Goal: Navigation & Orientation: Understand site structure

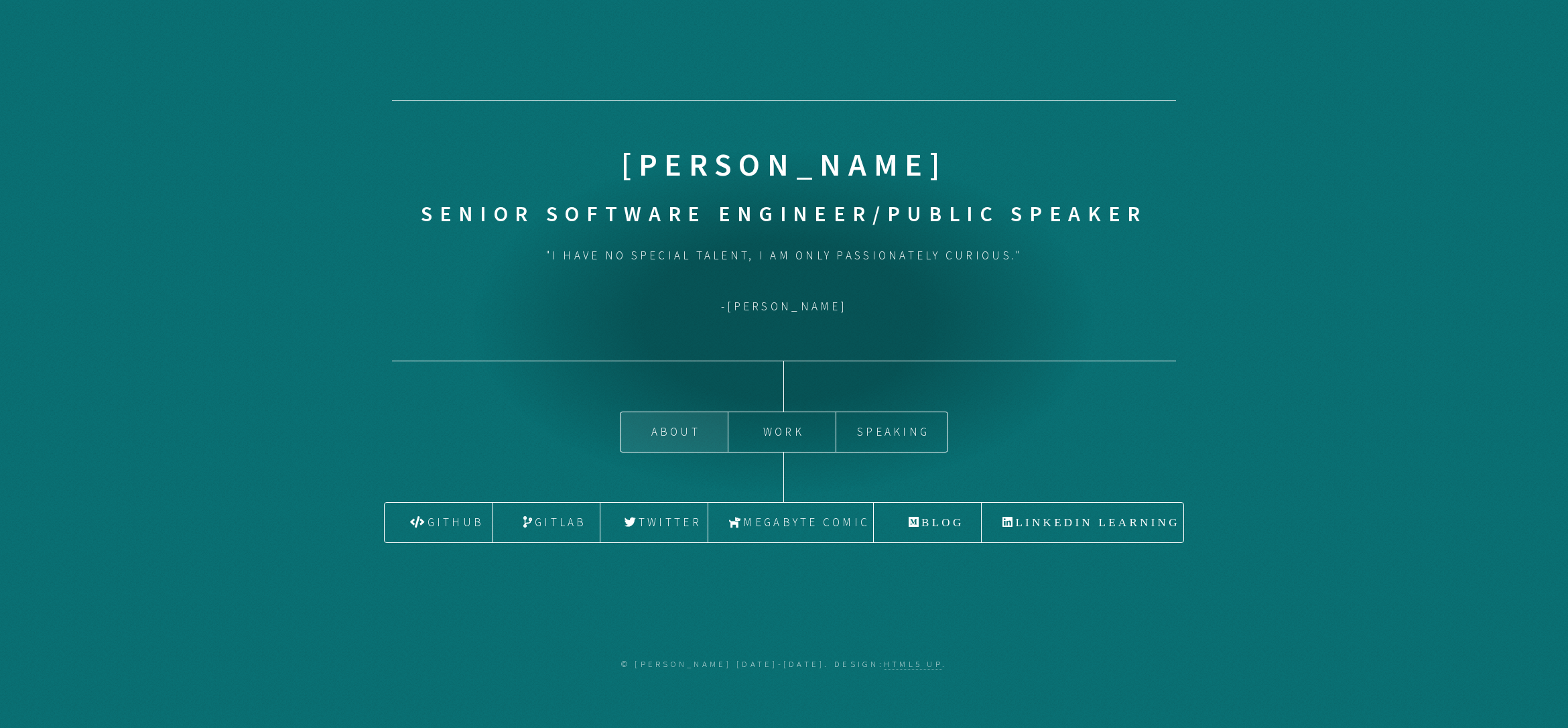
click at [657, 426] on link "About" at bounding box center [674, 431] width 107 height 40
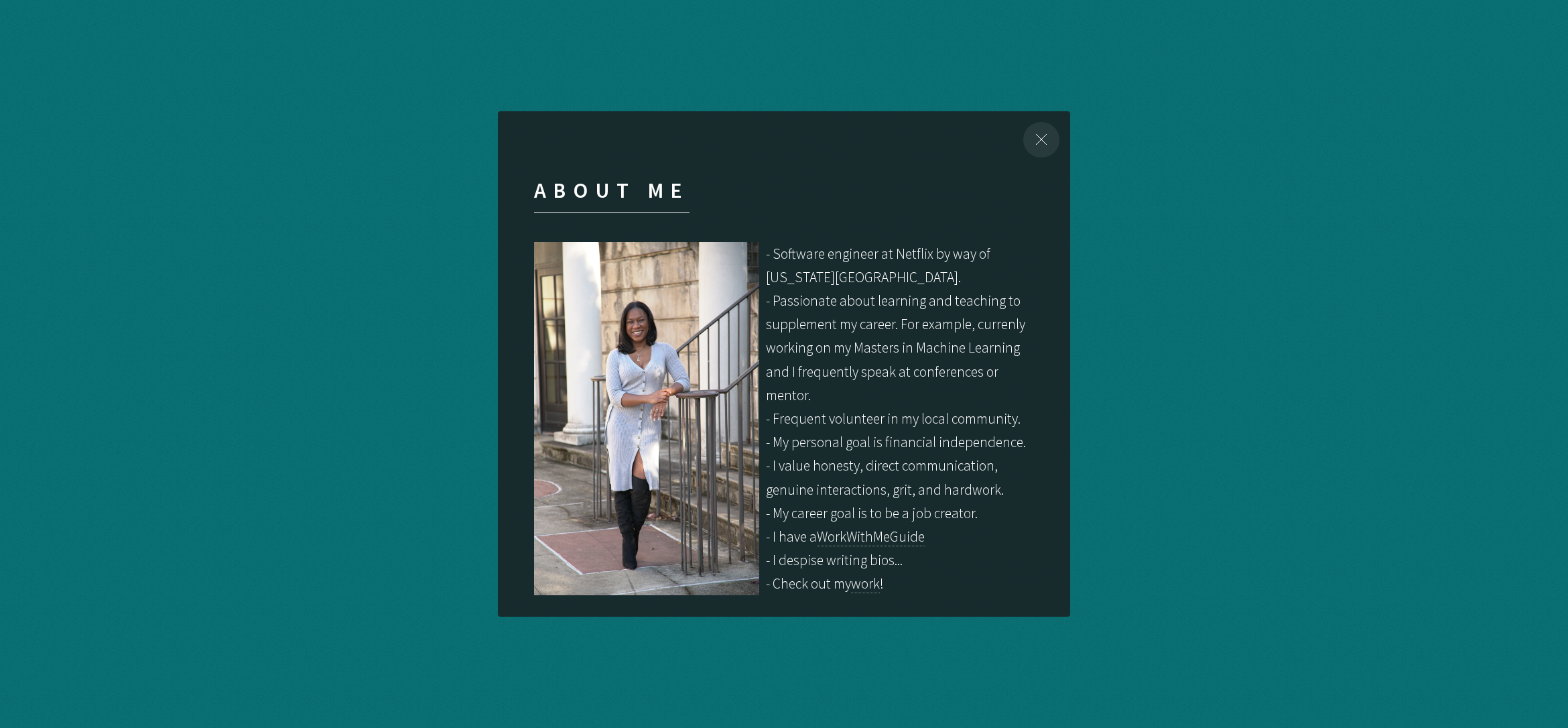
click at [1046, 140] on div "Close" at bounding box center [1041, 140] width 57 height 57
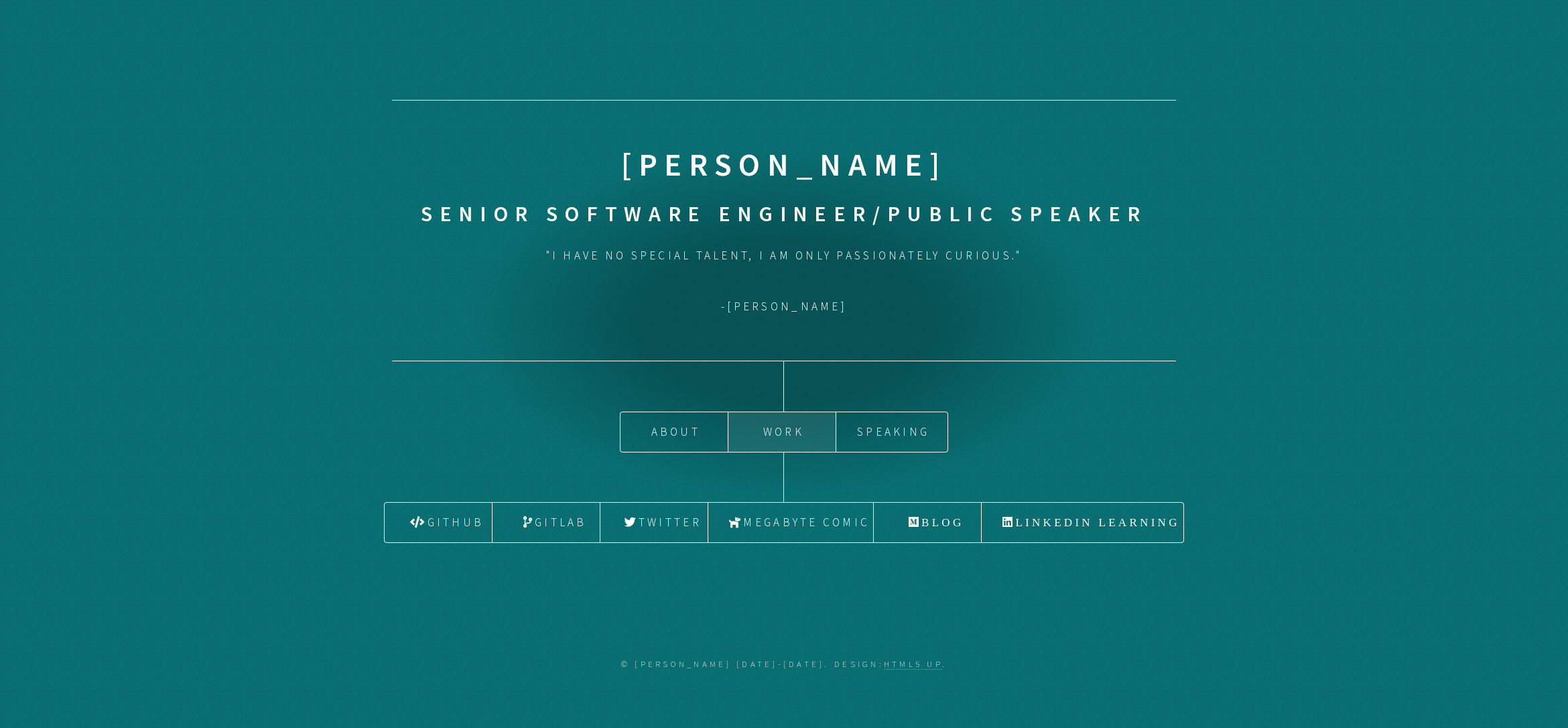
click at [765, 434] on link "Work" at bounding box center [782, 431] width 107 height 40
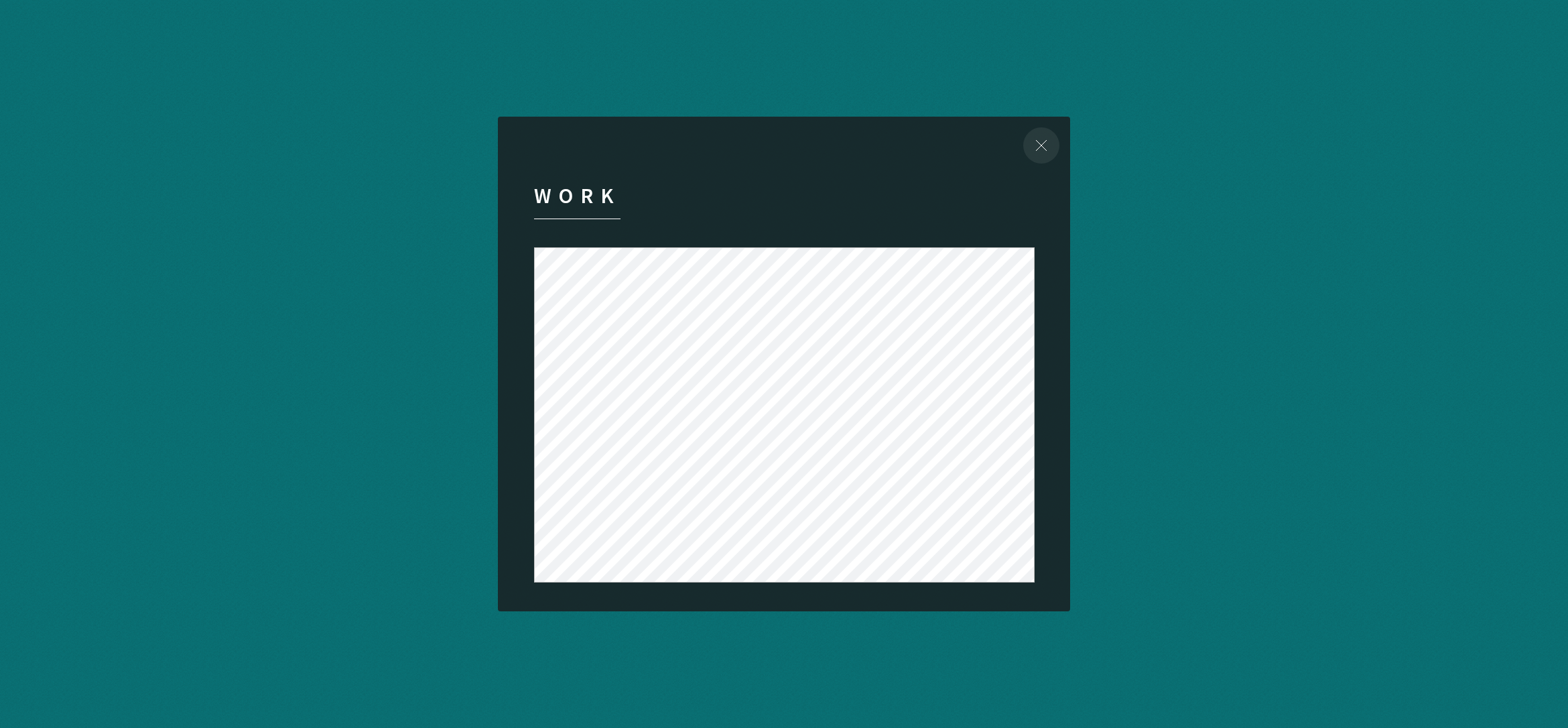
click at [1046, 157] on div "Close" at bounding box center [1041, 145] width 57 height 57
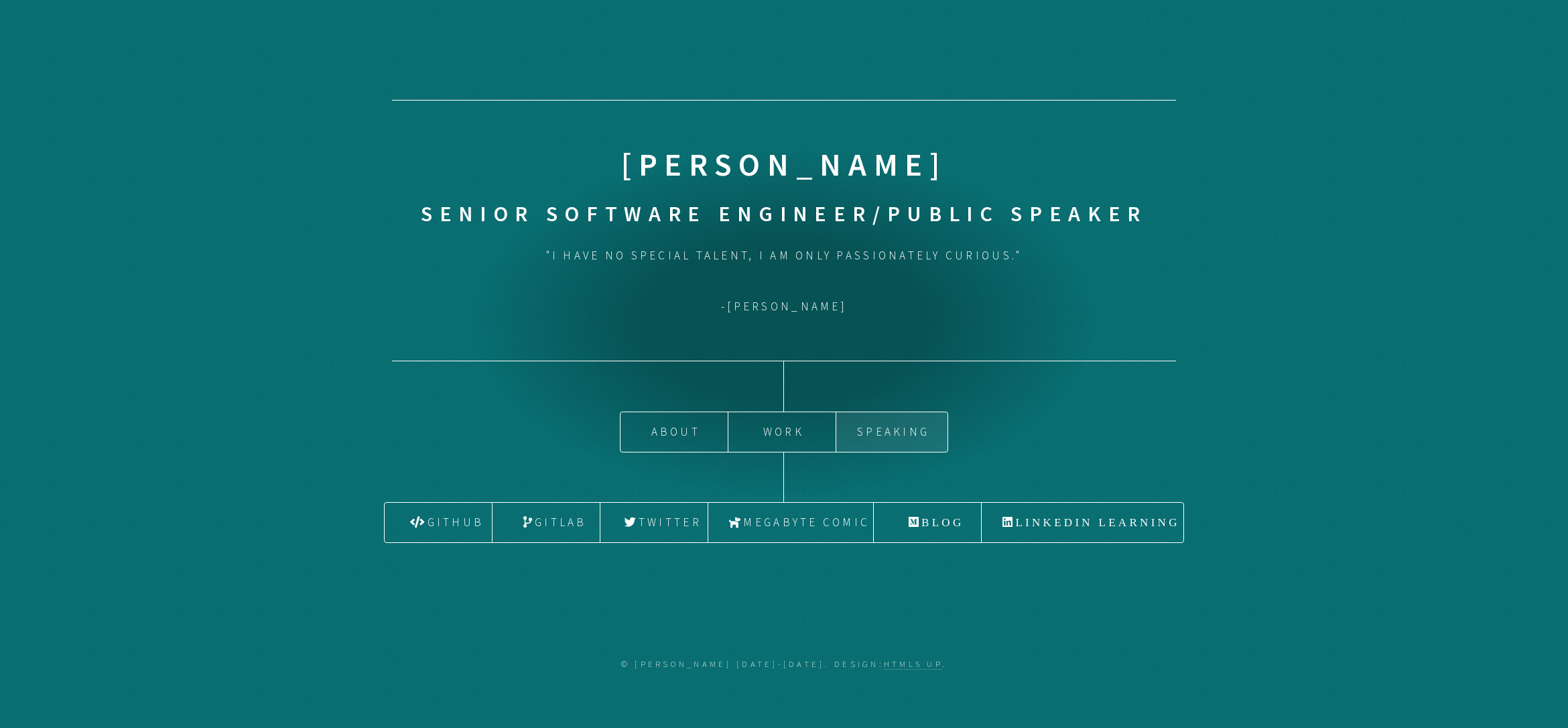
click at [878, 427] on link "Speaking" at bounding box center [892, 431] width 112 height 40
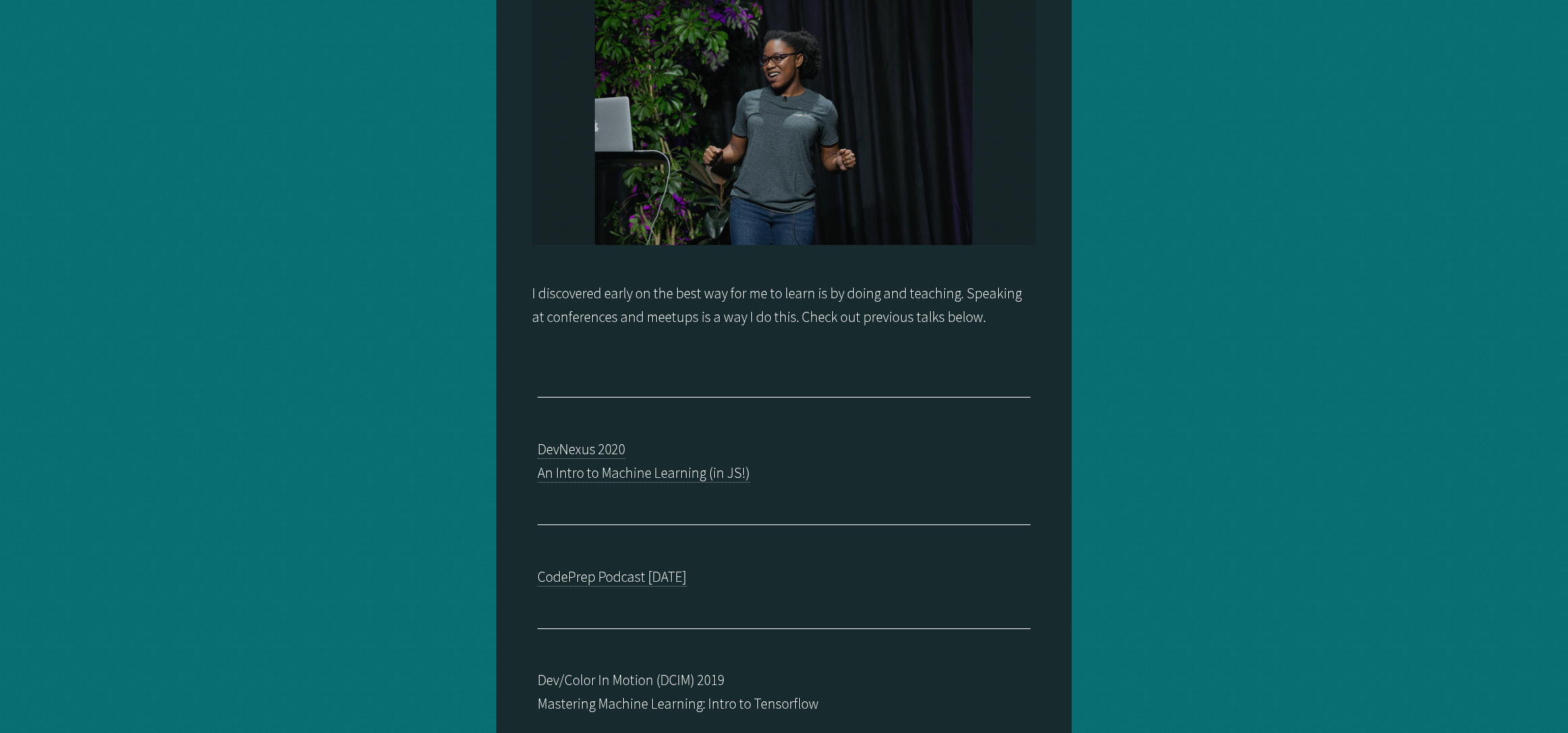
scroll to position [196, 0]
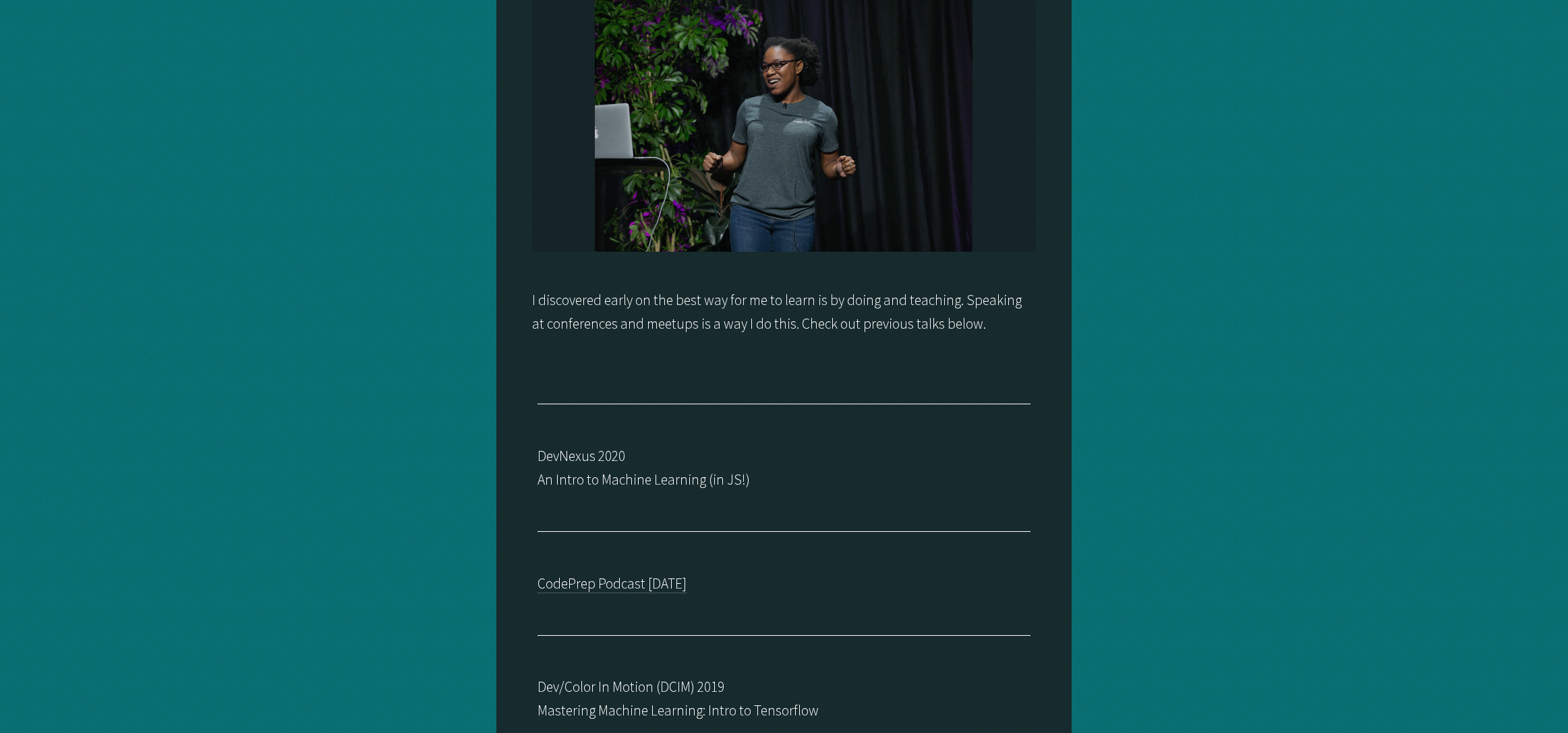
click at [599, 459] on link "DevNexus 2020 An Intro to Machine Learning (in JS!)" at bounding box center [644, 468] width 213 height 42
click at [620, 587] on link "CodePrep Podcast [DATE]" at bounding box center [612, 583] width 149 height 19
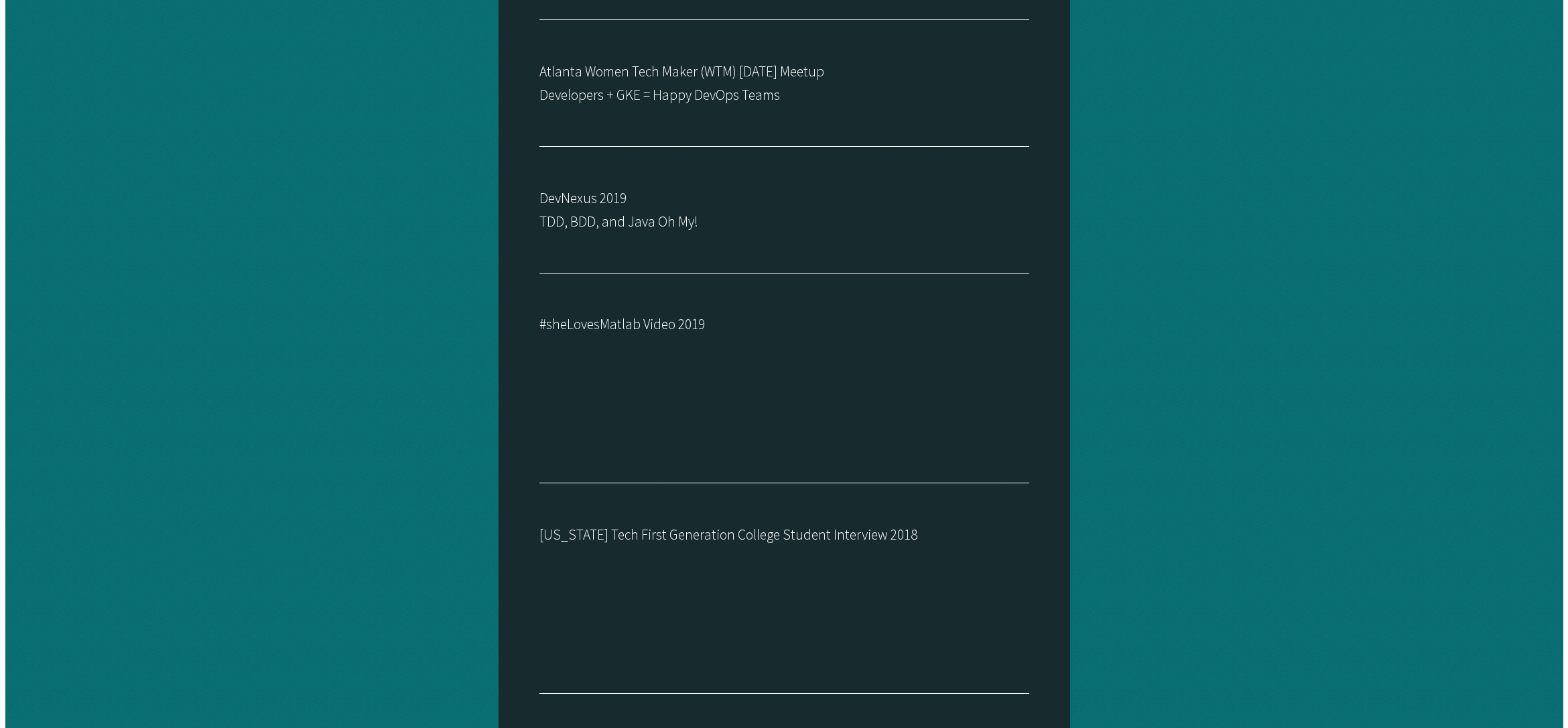
scroll to position [0, 0]
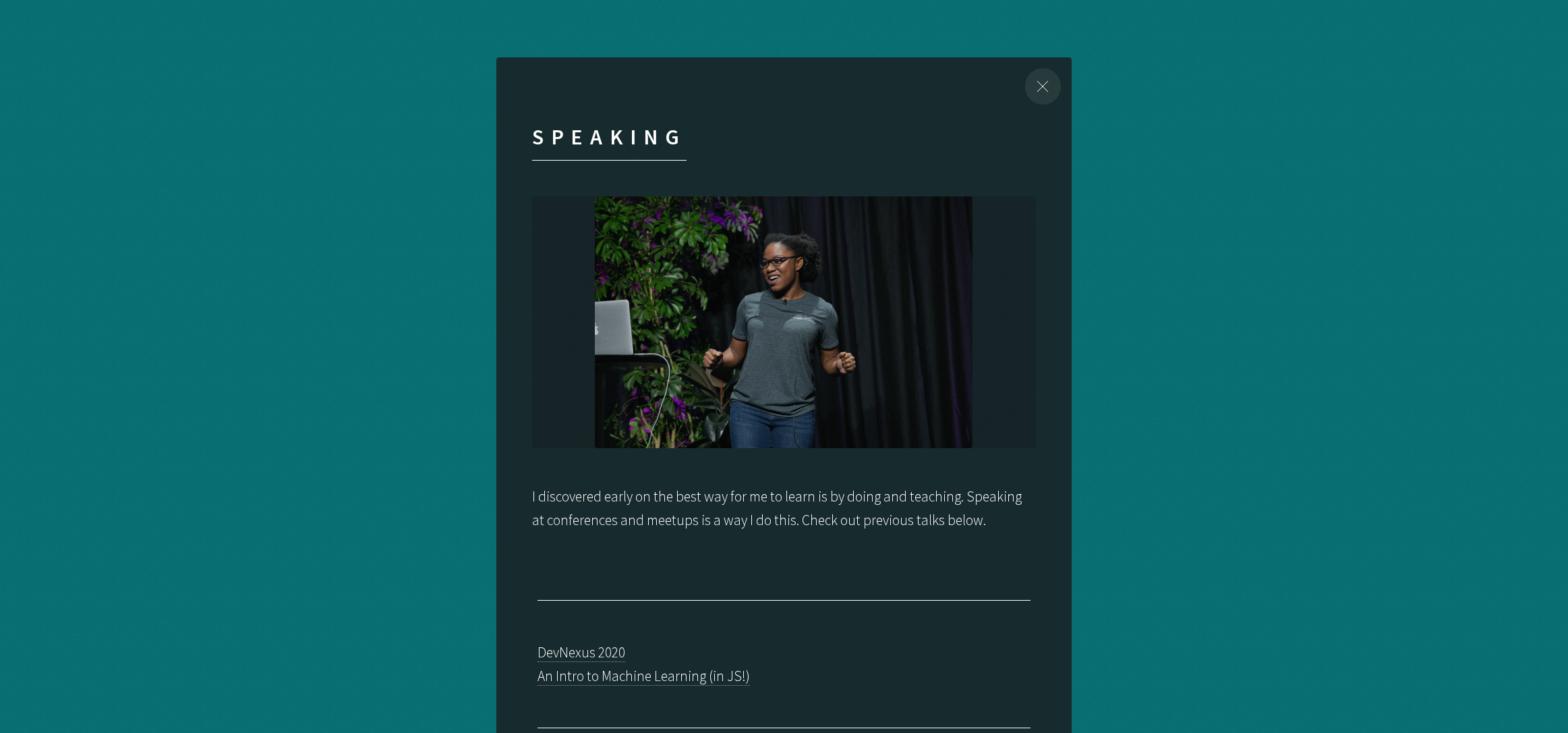
click at [1043, 81] on div "Close" at bounding box center [1043, 86] width 57 height 57
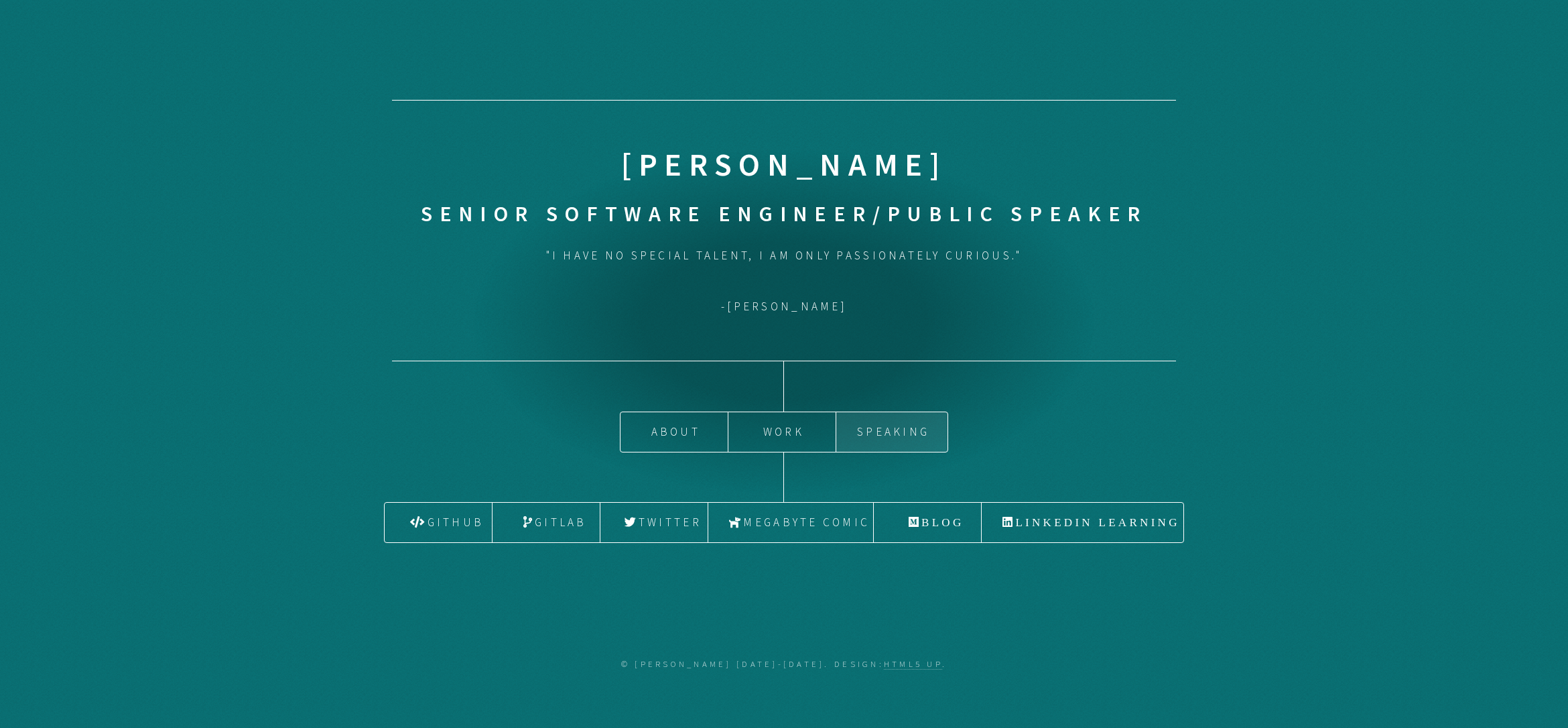
click at [896, 436] on link "Speaking" at bounding box center [892, 431] width 112 height 40
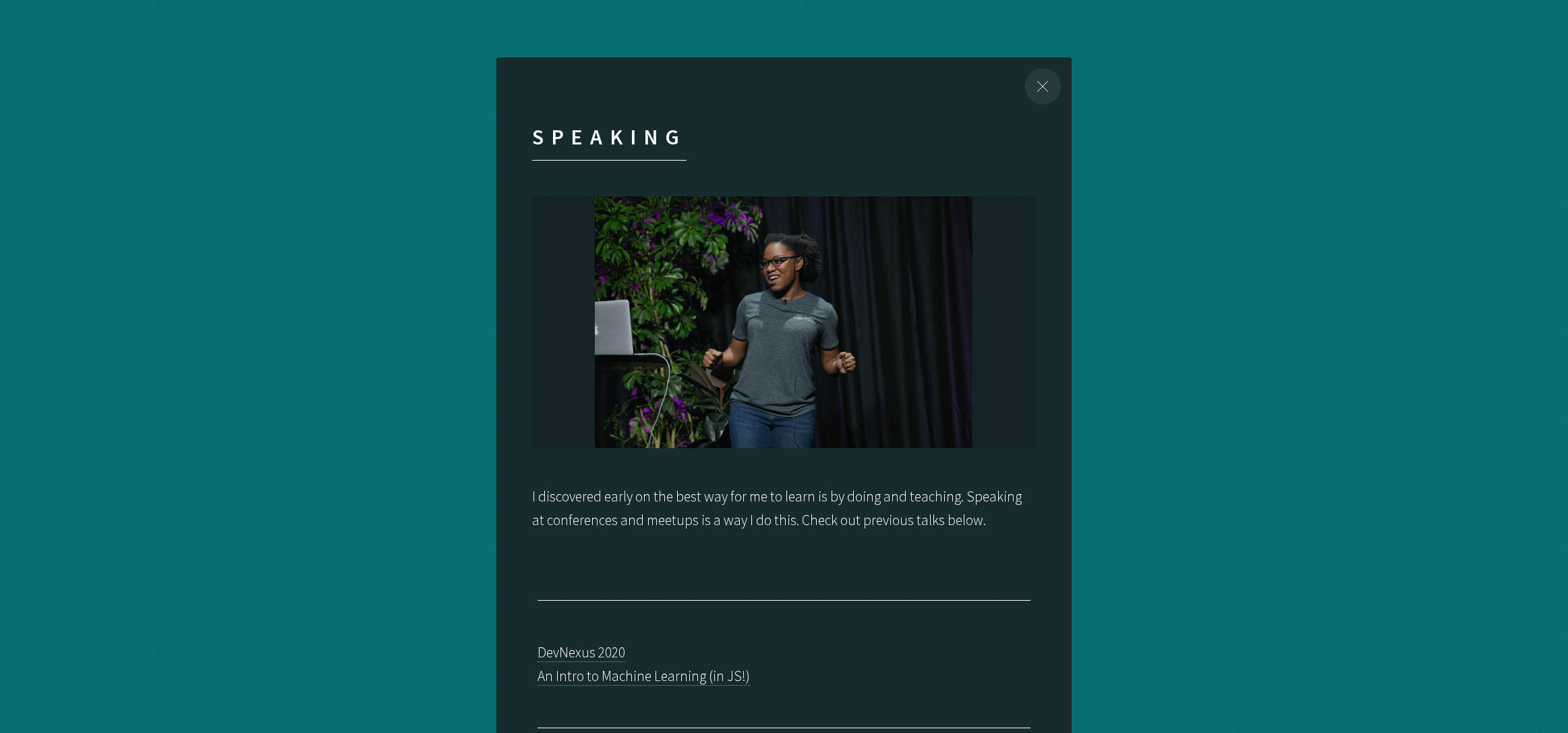
click at [1045, 93] on div "Close" at bounding box center [1043, 86] width 57 height 57
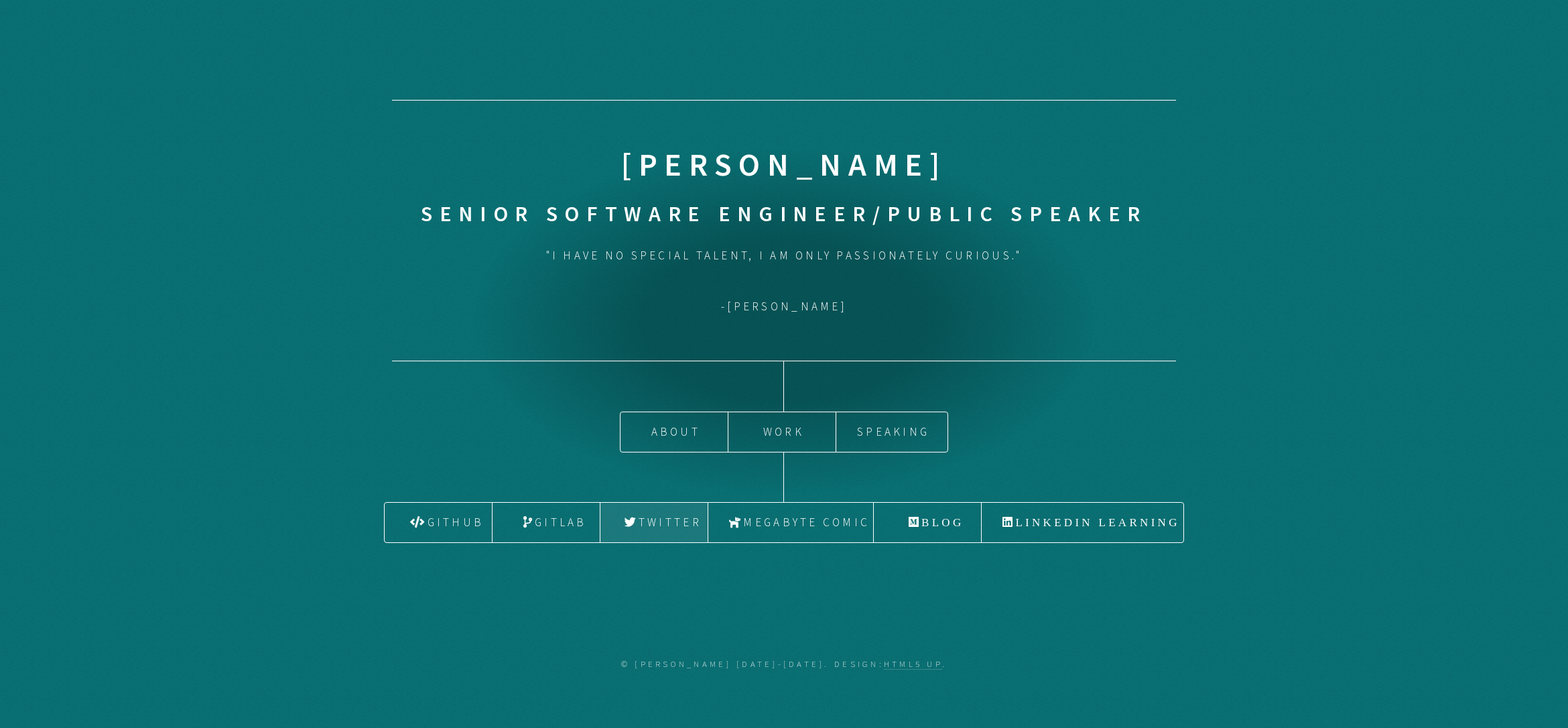
click at [665, 525] on link "Twitter" at bounding box center [654, 522] width 107 height 40
click at [680, 429] on link "About" at bounding box center [674, 431] width 107 height 40
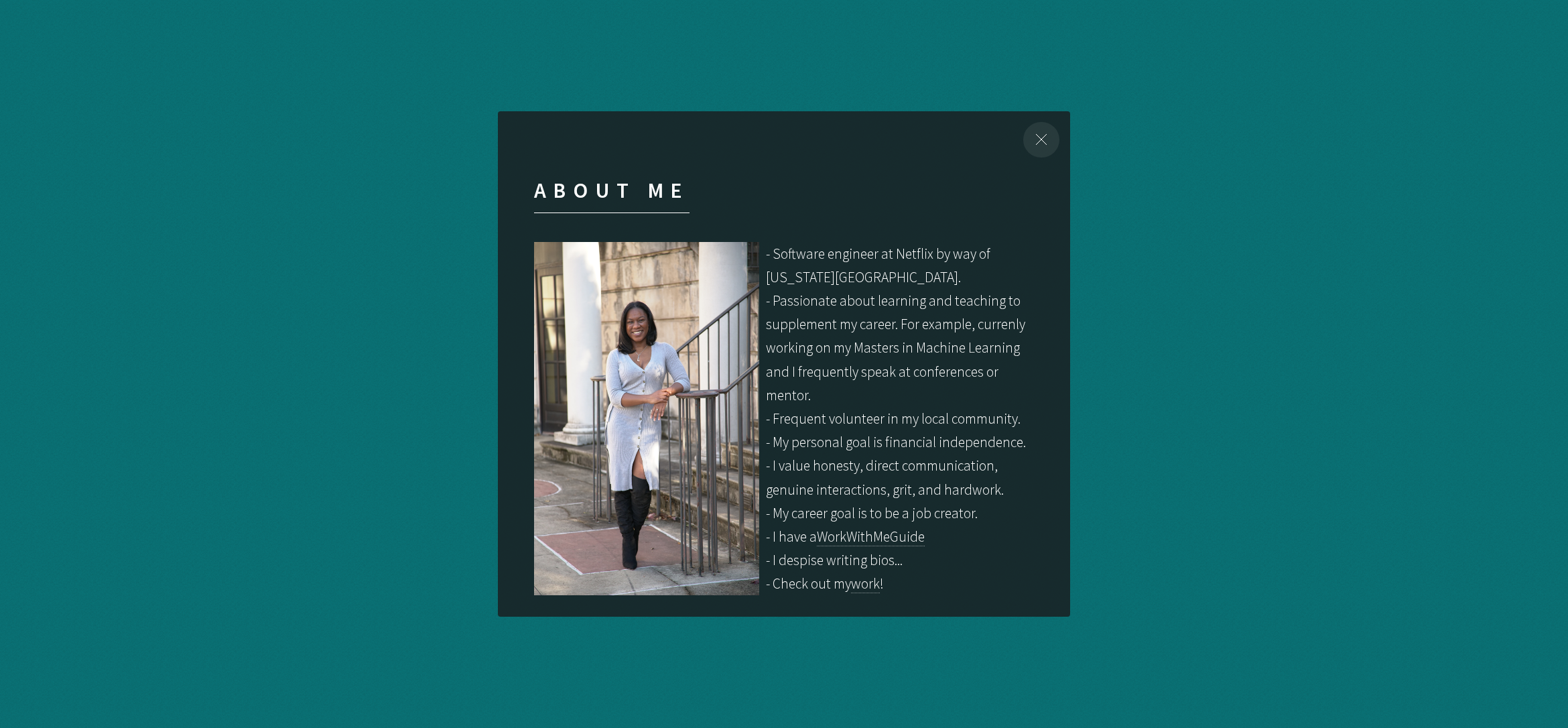
click at [1041, 141] on div "Close" at bounding box center [1041, 140] width 57 height 57
